Goal: Information Seeking & Learning: Learn about a topic

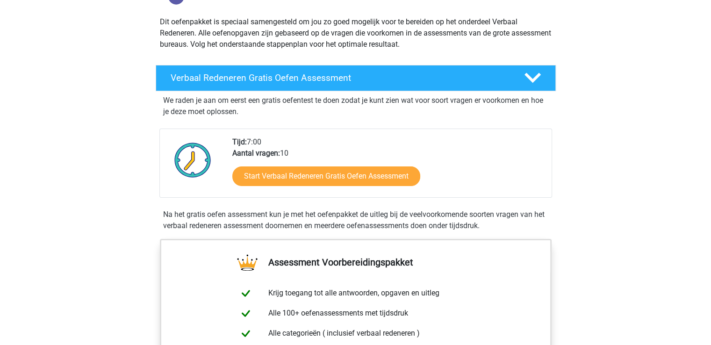
scroll to position [101, 0]
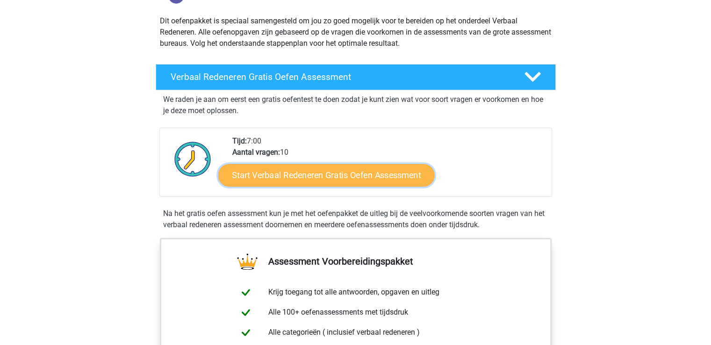
click at [359, 176] on link "Start Verbaal Redeneren Gratis Oefen Assessment" at bounding box center [326, 175] width 216 height 22
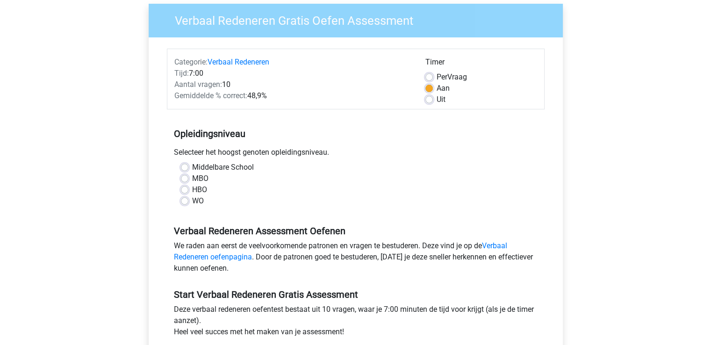
scroll to position [114, 0]
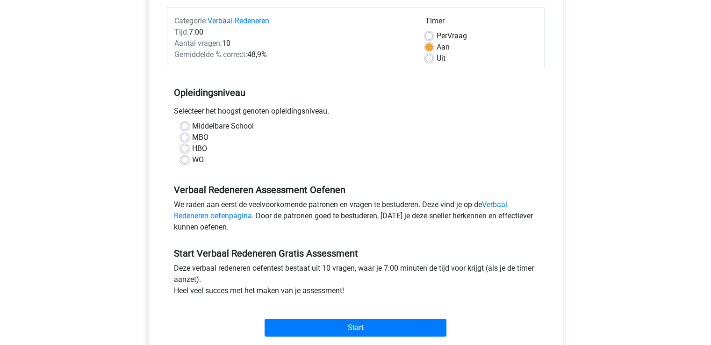
click at [192, 138] on label "MBO" at bounding box center [200, 137] width 16 height 11
click at [185, 138] on input "MBO" at bounding box center [184, 136] width 7 height 9
radio input "true"
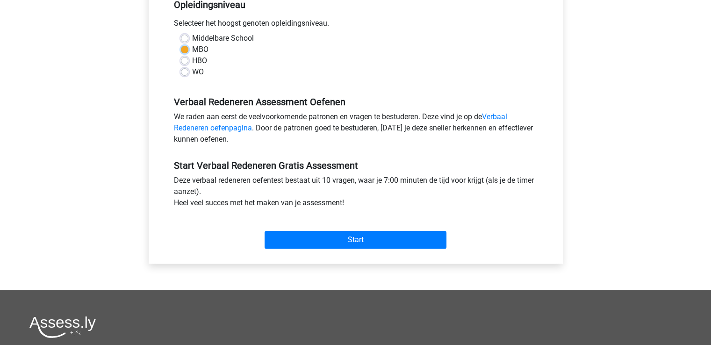
scroll to position [200, 0]
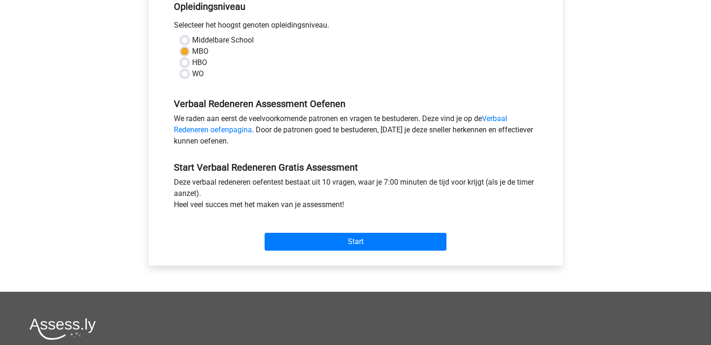
click at [192, 62] on label "HBO" at bounding box center [199, 62] width 15 height 11
click at [187, 62] on input "HBO" at bounding box center [184, 61] width 7 height 9
radio input "true"
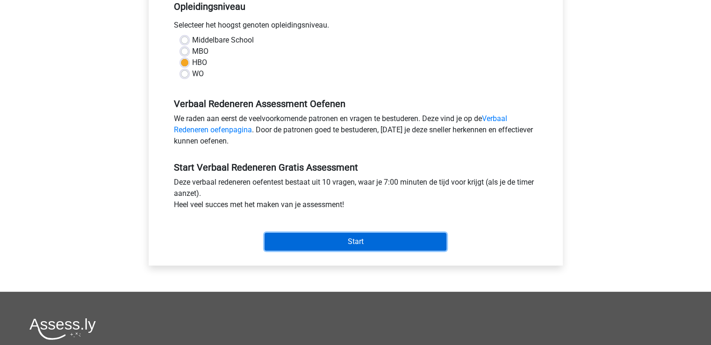
click at [368, 239] on input "Start" at bounding box center [356, 242] width 182 height 18
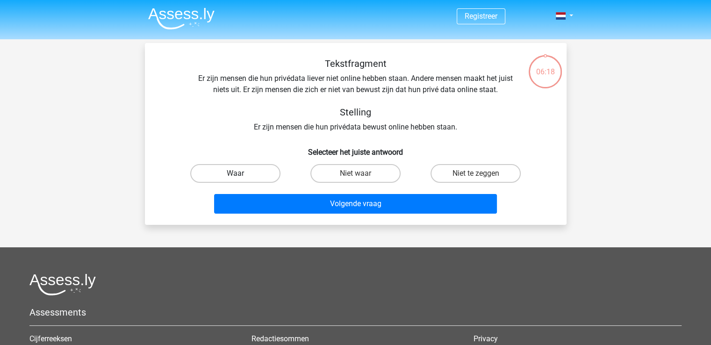
click at [234, 176] on label "Waar" at bounding box center [235, 173] width 90 height 19
click at [235, 176] on input "Waar" at bounding box center [238, 177] width 6 height 6
radio input "true"
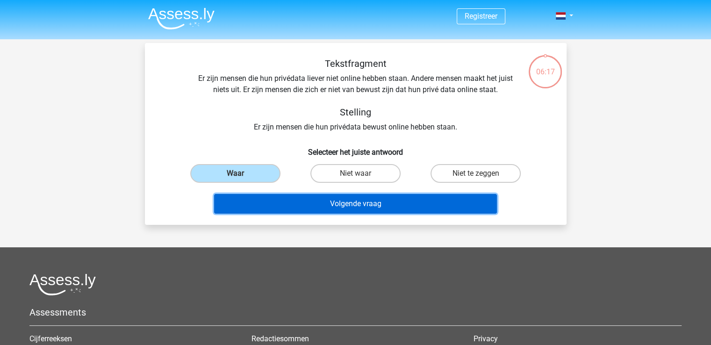
click at [340, 204] on button "Volgende vraag" at bounding box center [355, 204] width 283 height 20
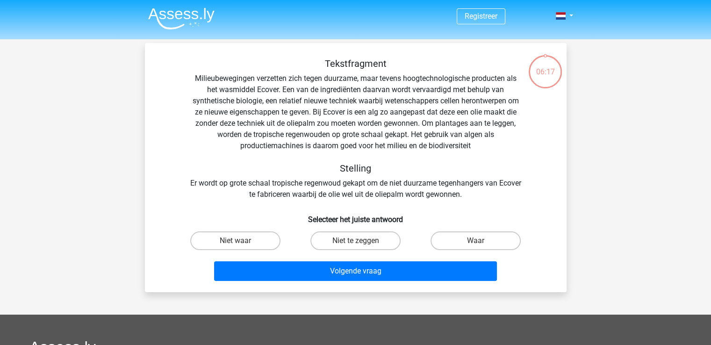
scroll to position [43, 0]
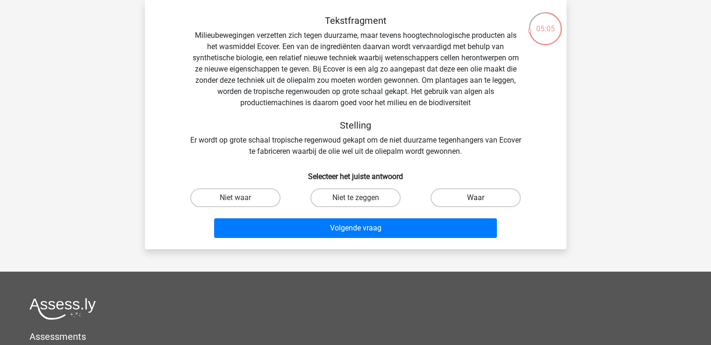
click at [488, 199] on label "Waar" at bounding box center [476, 197] width 90 height 19
click at [482, 199] on input "Waar" at bounding box center [479, 201] width 6 height 6
radio input "true"
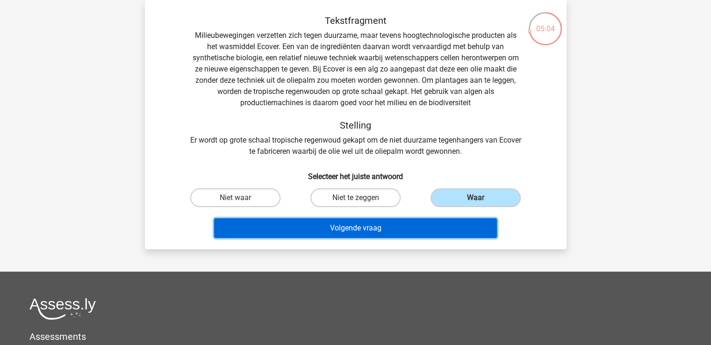
click at [342, 225] on button "Volgende vraag" at bounding box center [355, 228] width 283 height 20
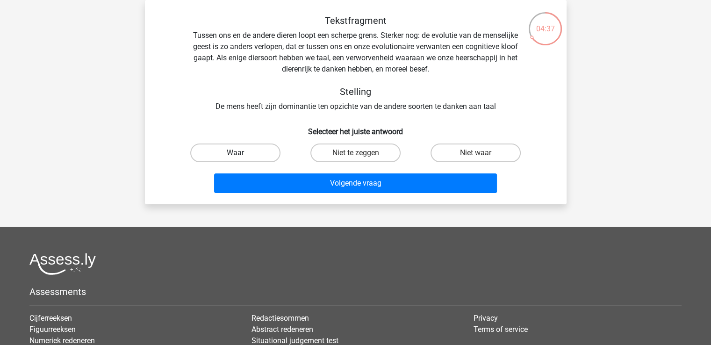
click at [254, 154] on label "Waar" at bounding box center [235, 153] width 90 height 19
click at [241, 154] on input "Waar" at bounding box center [238, 156] width 6 height 6
radio input "true"
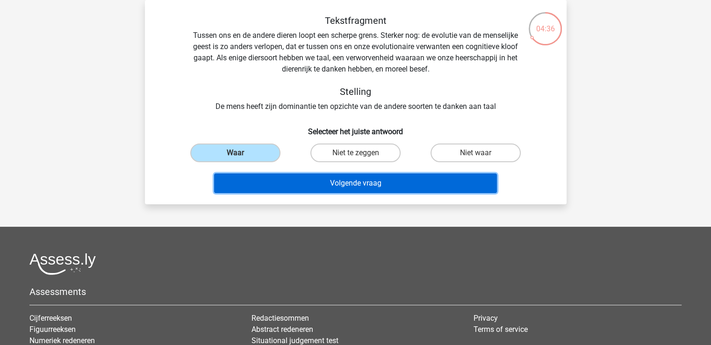
click at [374, 176] on button "Volgende vraag" at bounding box center [355, 184] width 283 height 20
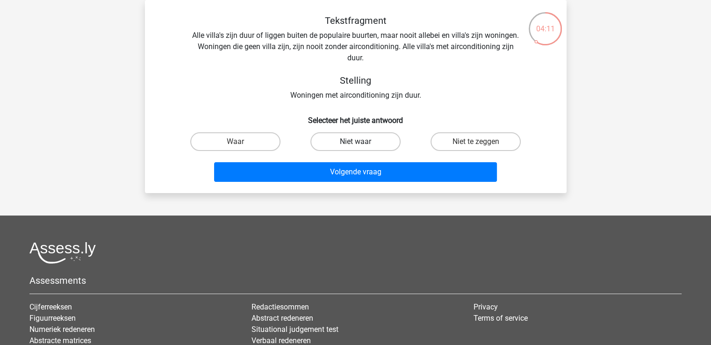
click at [363, 142] on label "Niet waar" at bounding box center [356, 141] width 90 height 19
click at [362, 142] on input "Niet waar" at bounding box center [358, 145] width 6 height 6
radio input "true"
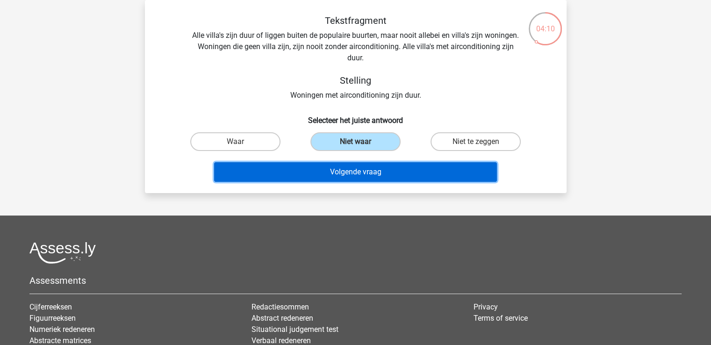
click at [367, 170] on button "Volgende vraag" at bounding box center [355, 172] width 283 height 20
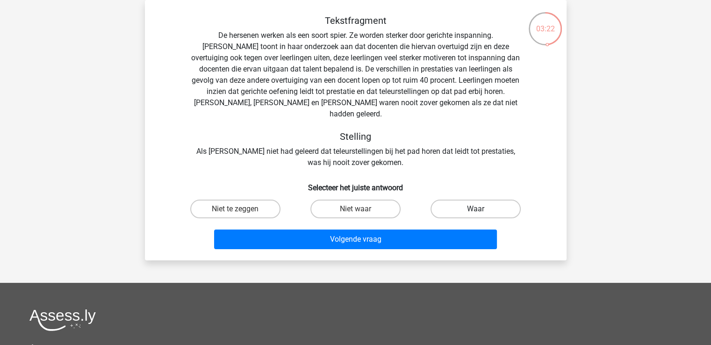
click at [497, 200] on label "Waar" at bounding box center [476, 209] width 90 height 19
click at [482, 209] on input "Waar" at bounding box center [479, 212] width 6 height 6
radio input "true"
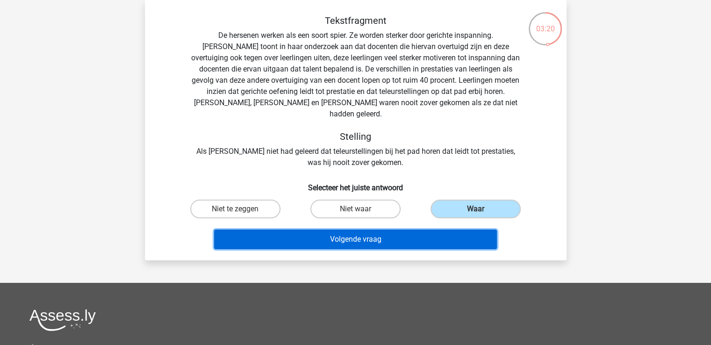
click at [350, 232] on button "Volgende vraag" at bounding box center [355, 240] width 283 height 20
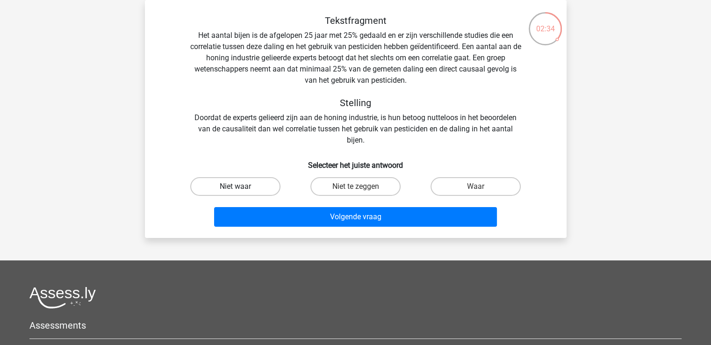
click at [247, 188] on label "Niet waar" at bounding box center [235, 186] width 90 height 19
click at [241, 188] on input "Niet waar" at bounding box center [238, 190] width 6 height 6
radio input "true"
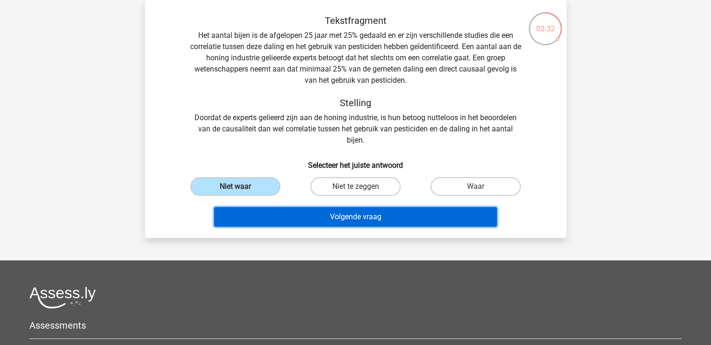
click at [358, 215] on button "Volgende vraag" at bounding box center [355, 217] width 283 height 20
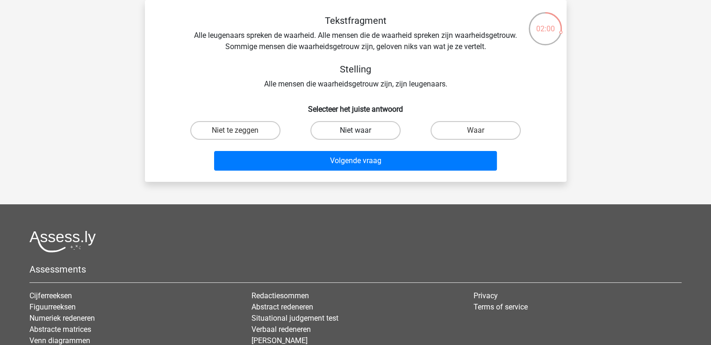
click at [372, 131] on label "Niet waar" at bounding box center [356, 130] width 90 height 19
click at [362, 131] on input "Niet waar" at bounding box center [358, 133] width 6 height 6
radio input "true"
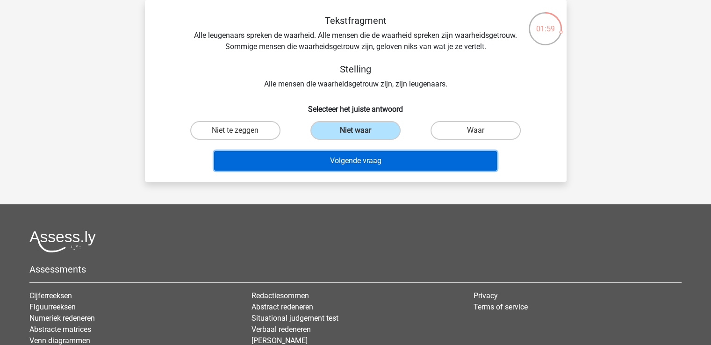
click at [371, 161] on button "Volgende vraag" at bounding box center [355, 161] width 283 height 20
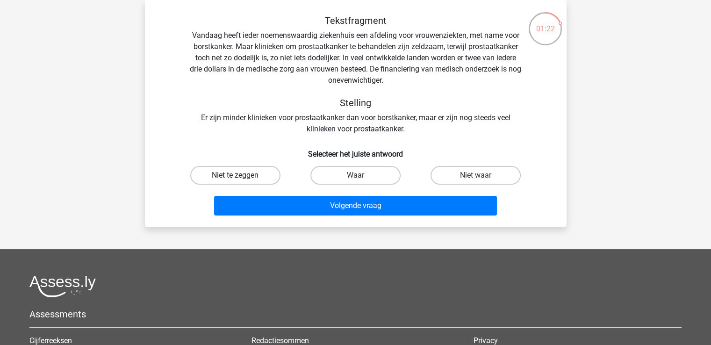
click at [245, 174] on label "Niet te zeggen" at bounding box center [235, 175] width 90 height 19
click at [241, 175] on input "Niet te zeggen" at bounding box center [238, 178] width 6 height 6
radio input "true"
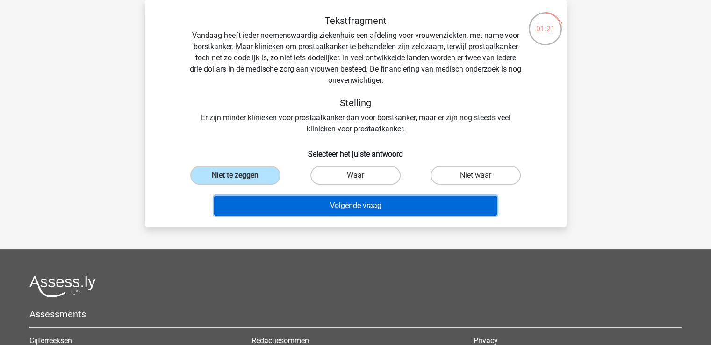
click at [366, 199] on button "Volgende vraag" at bounding box center [355, 206] width 283 height 20
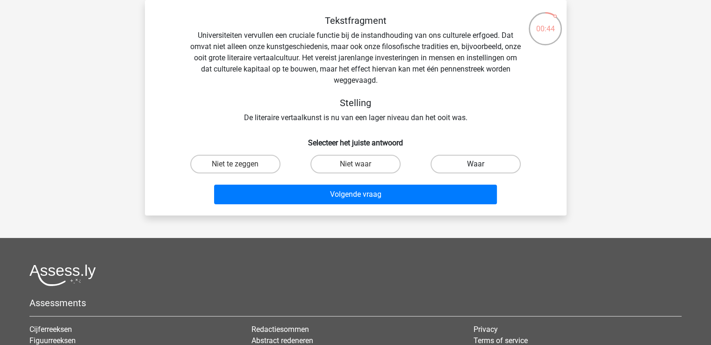
click at [451, 169] on label "Waar" at bounding box center [476, 164] width 90 height 19
click at [476, 169] on input "Waar" at bounding box center [479, 167] width 6 height 6
radio input "true"
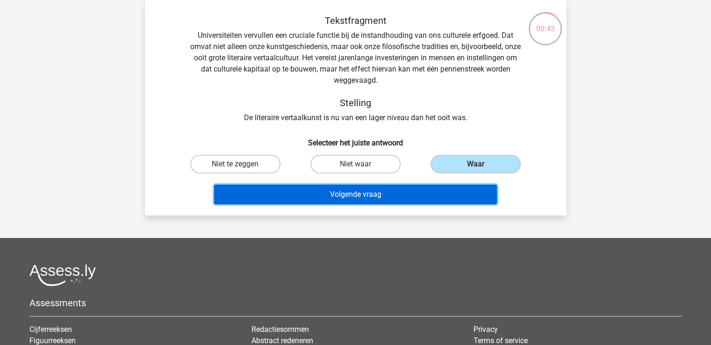
click at [364, 196] on button "Volgende vraag" at bounding box center [355, 195] width 283 height 20
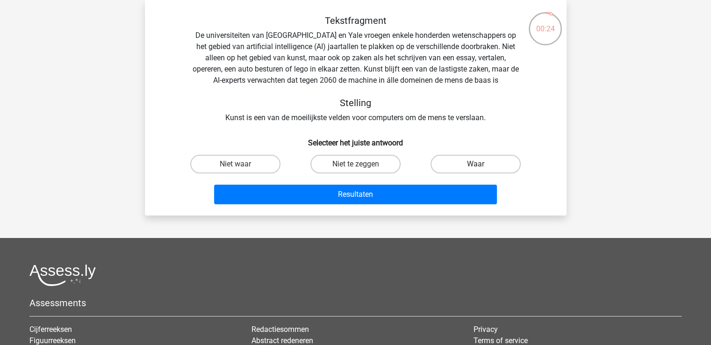
click at [474, 167] on label "Waar" at bounding box center [476, 164] width 90 height 19
click at [476, 167] on input "Waar" at bounding box center [479, 167] width 6 height 6
radio input "true"
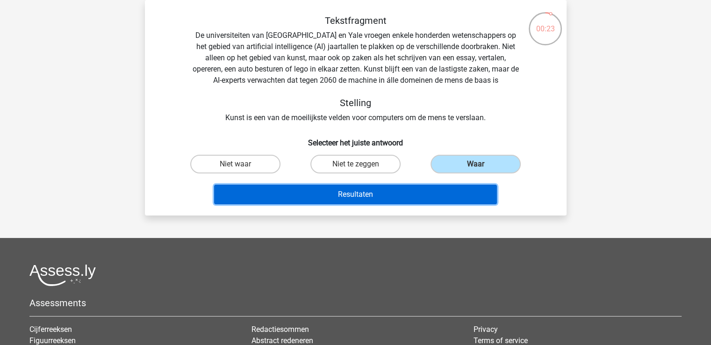
click at [374, 197] on button "Resultaten" at bounding box center [355, 195] width 283 height 20
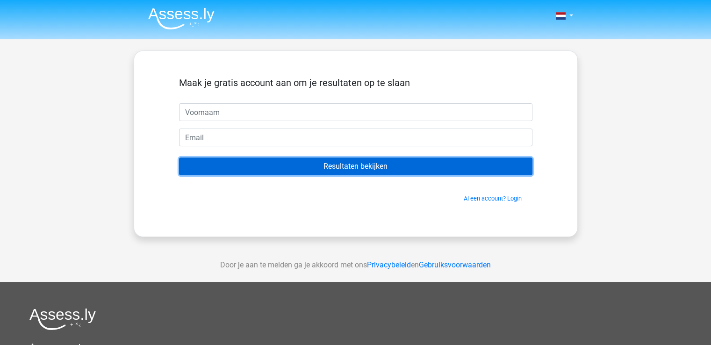
click at [372, 172] on input "Resultaten bekijken" at bounding box center [356, 167] width 354 height 18
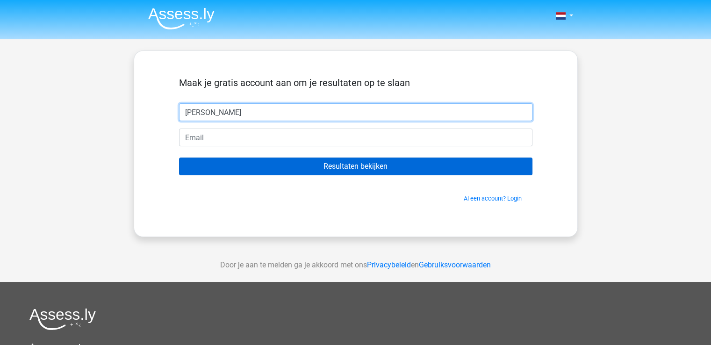
type input "[PERSON_NAME]"
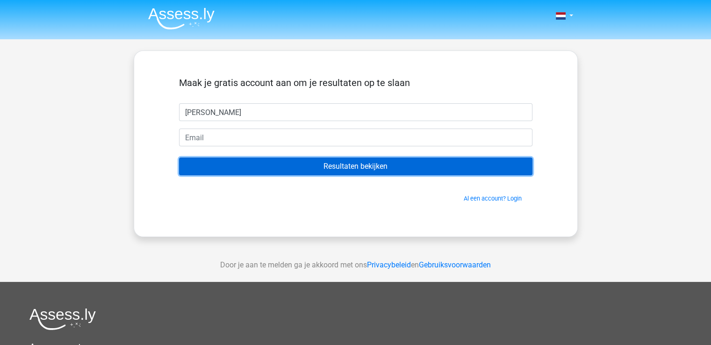
click at [381, 164] on input "Resultaten bekijken" at bounding box center [356, 167] width 354 height 18
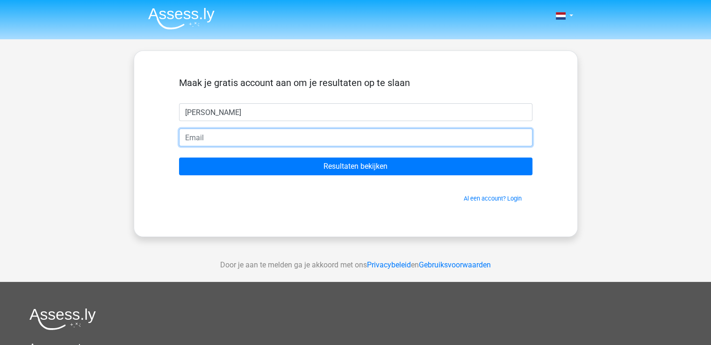
click at [221, 131] on input "email" at bounding box center [356, 138] width 354 height 18
type input "[EMAIL_ADDRESS][DOMAIN_NAME]"
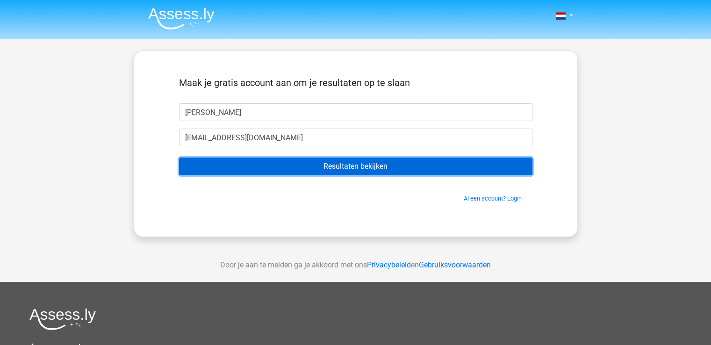
click at [353, 165] on input "Resultaten bekijken" at bounding box center [356, 167] width 354 height 18
